Goal: Book appointment/travel/reservation

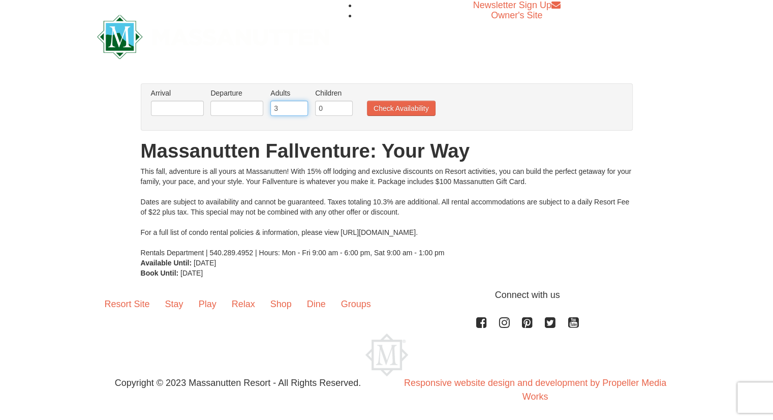
click at [299, 104] on input "3" at bounding box center [289, 108] width 38 height 15
type input "4"
click at [299, 104] on input "4" at bounding box center [289, 108] width 38 height 15
click at [345, 106] on input "1" at bounding box center [334, 108] width 38 height 15
click at [345, 106] on input "2" at bounding box center [334, 108] width 38 height 15
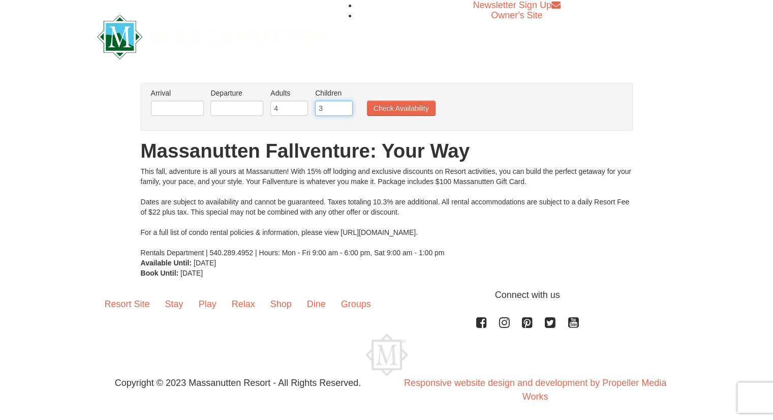
type input "3"
click at [345, 106] on input "3" at bounding box center [334, 108] width 38 height 15
click at [167, 112] on input "text" at bounding box center [177, 108] width 53 height 15
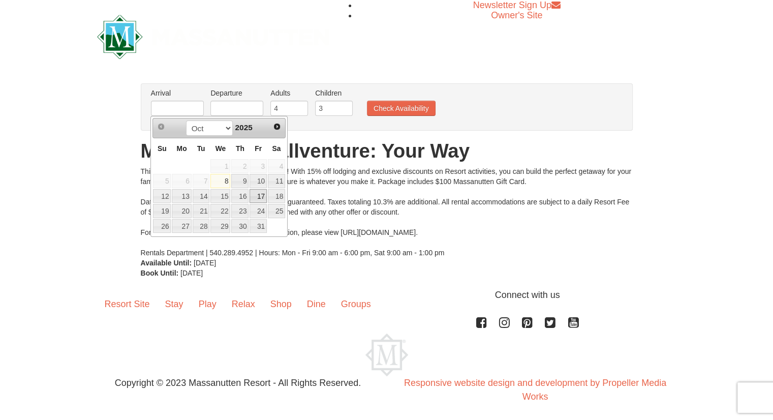
click at [257, 196] on link "17" at bounding box center [257, 196] width 17 height 14
type input "[DATE]"
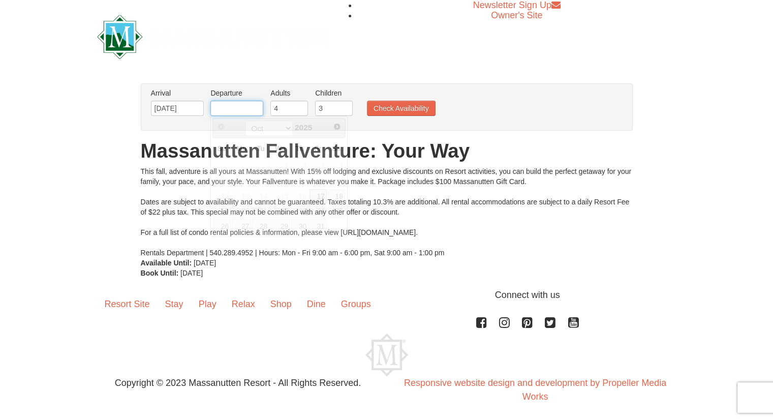
click at [234, 108] on input "text" at bounding box center [236, 108] width 53 height 15
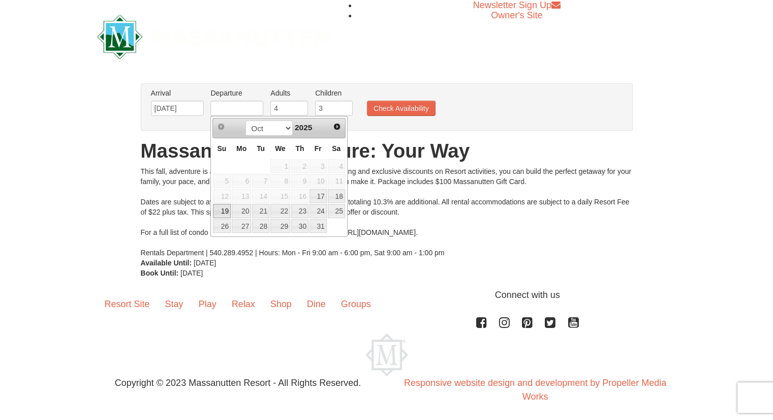
click at [226, 207] on link "19" at bounding box center [222, 211] width 18 height 14
type input "[DATE]"
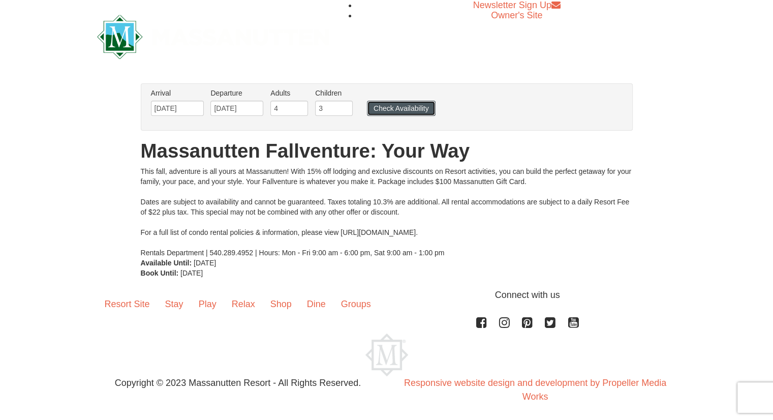
click at [386, 108] on button "Check Availability" at bounding box center [401, 108] width 69 height 15
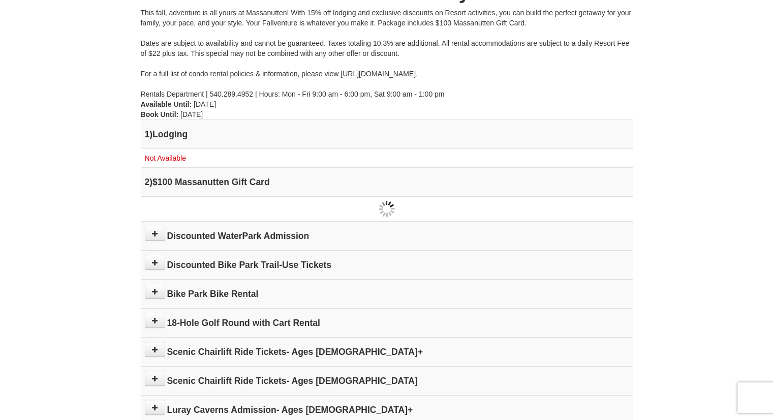
scroll to position [160, 0]
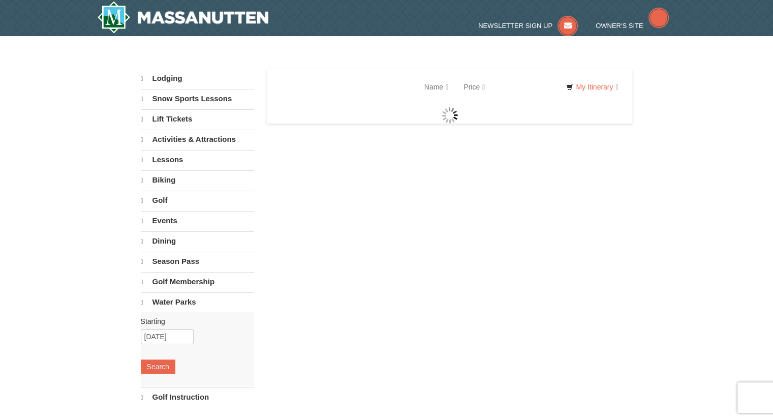
select select "10"
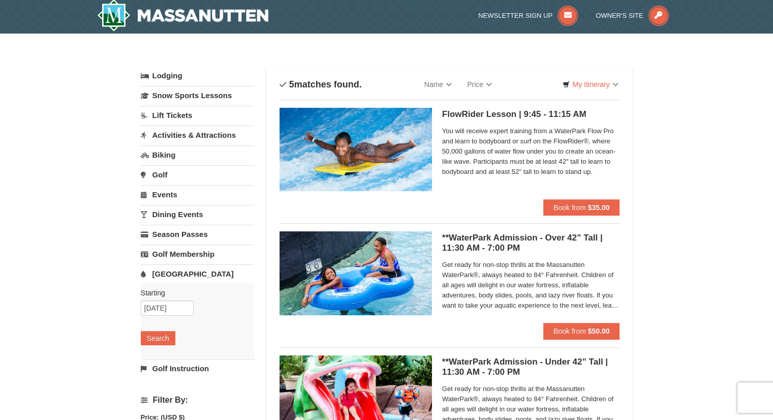
scroll to position [6, 0]
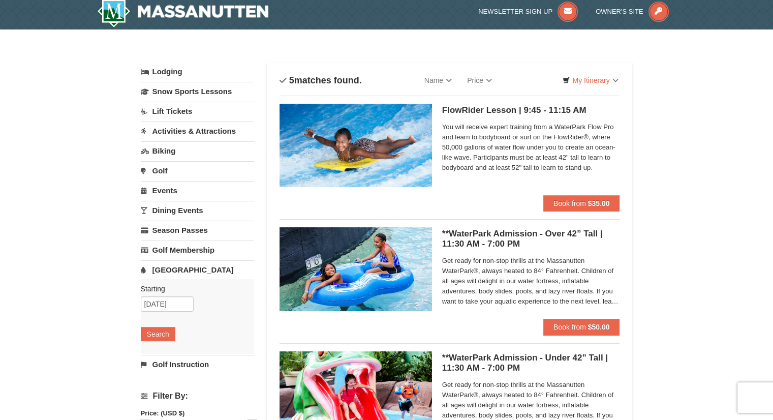
click at [735, 238] on div "× Categories List Filter My Itinerary Questions? 1-540-289-9441 Lodging Arrival…" at bounding box center [386, 385] width 773 height 712
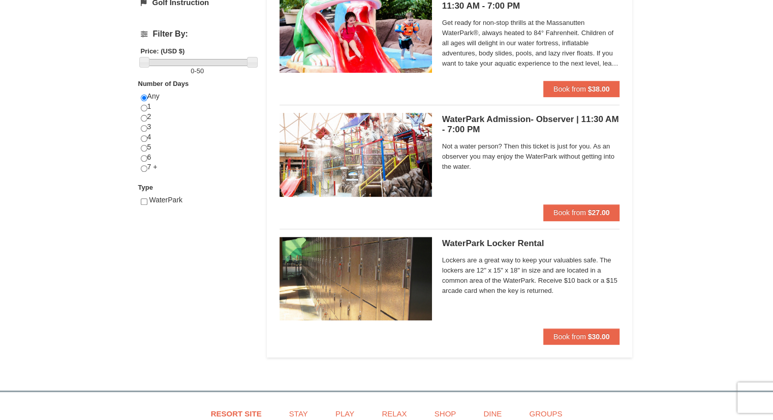
scroll to position [0, 0]
